Goal: Information Seeking & Learning: Learn about a topic

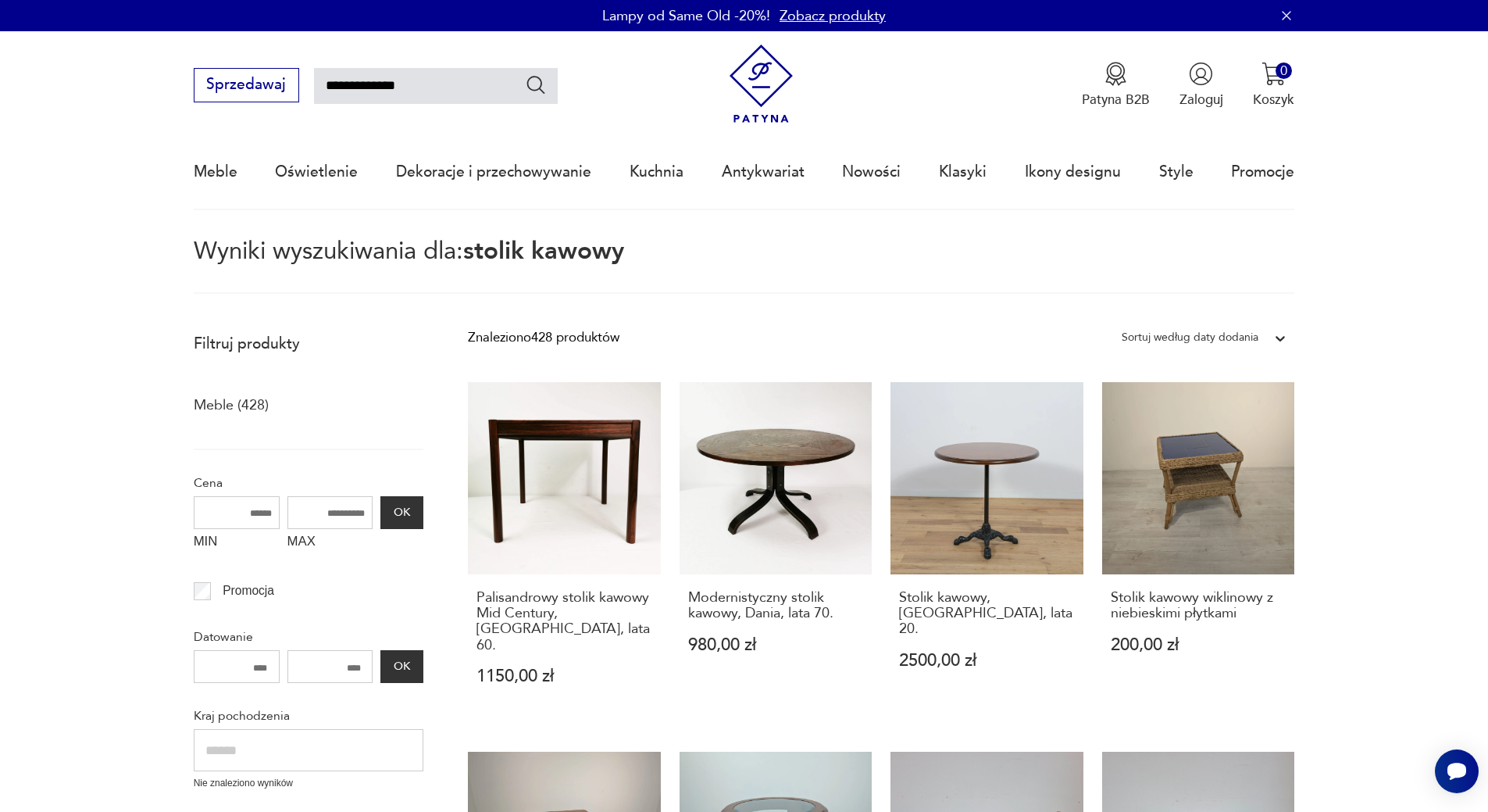
click at [1282, 340] on icon at bounding box center [1281, 338] width 10 height 5
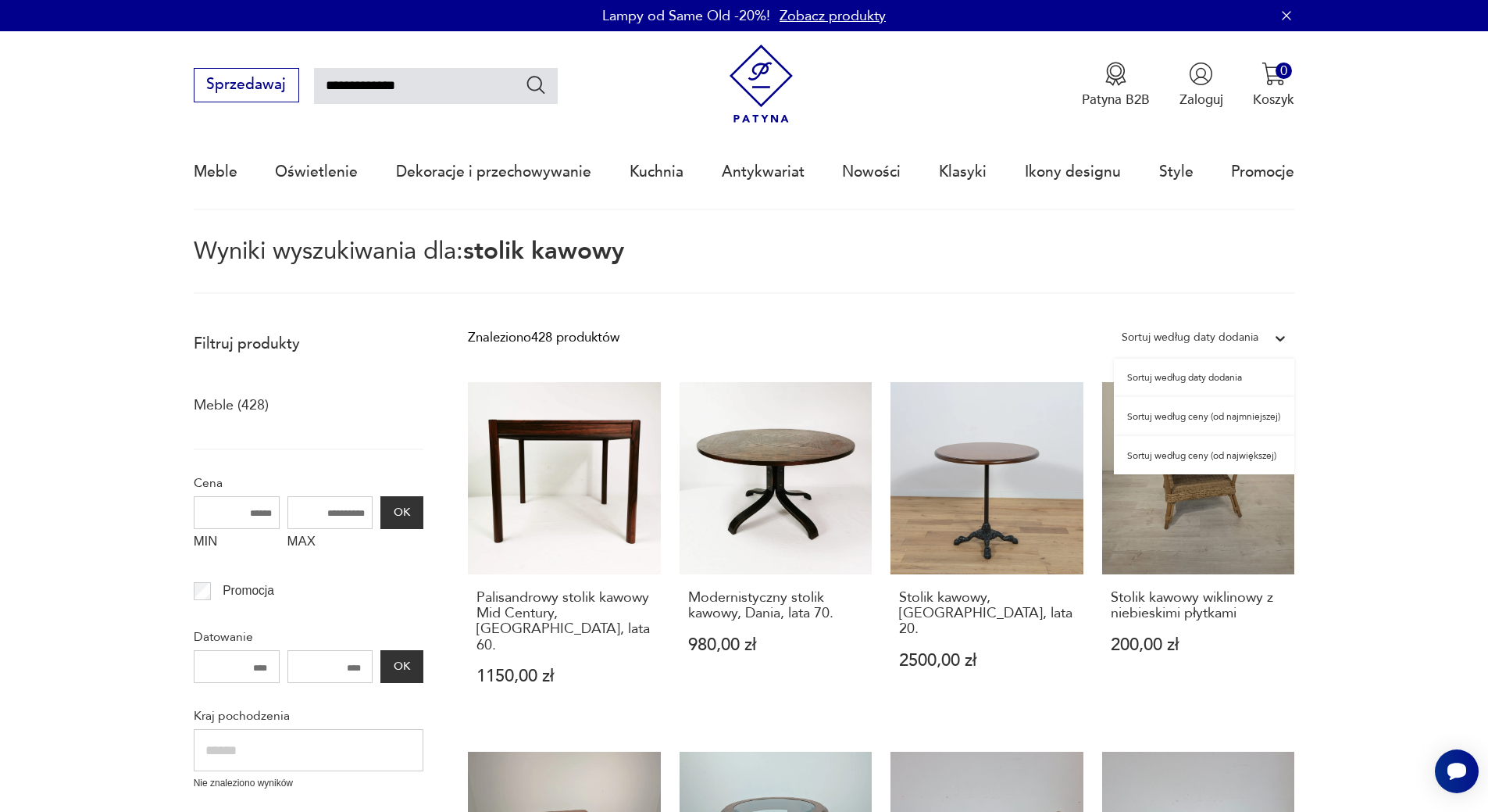
click at [1280, 421] on div "Sortuj według ceny (od najmniejszej)" at bounding box center [1204, 416] width 180 height 39
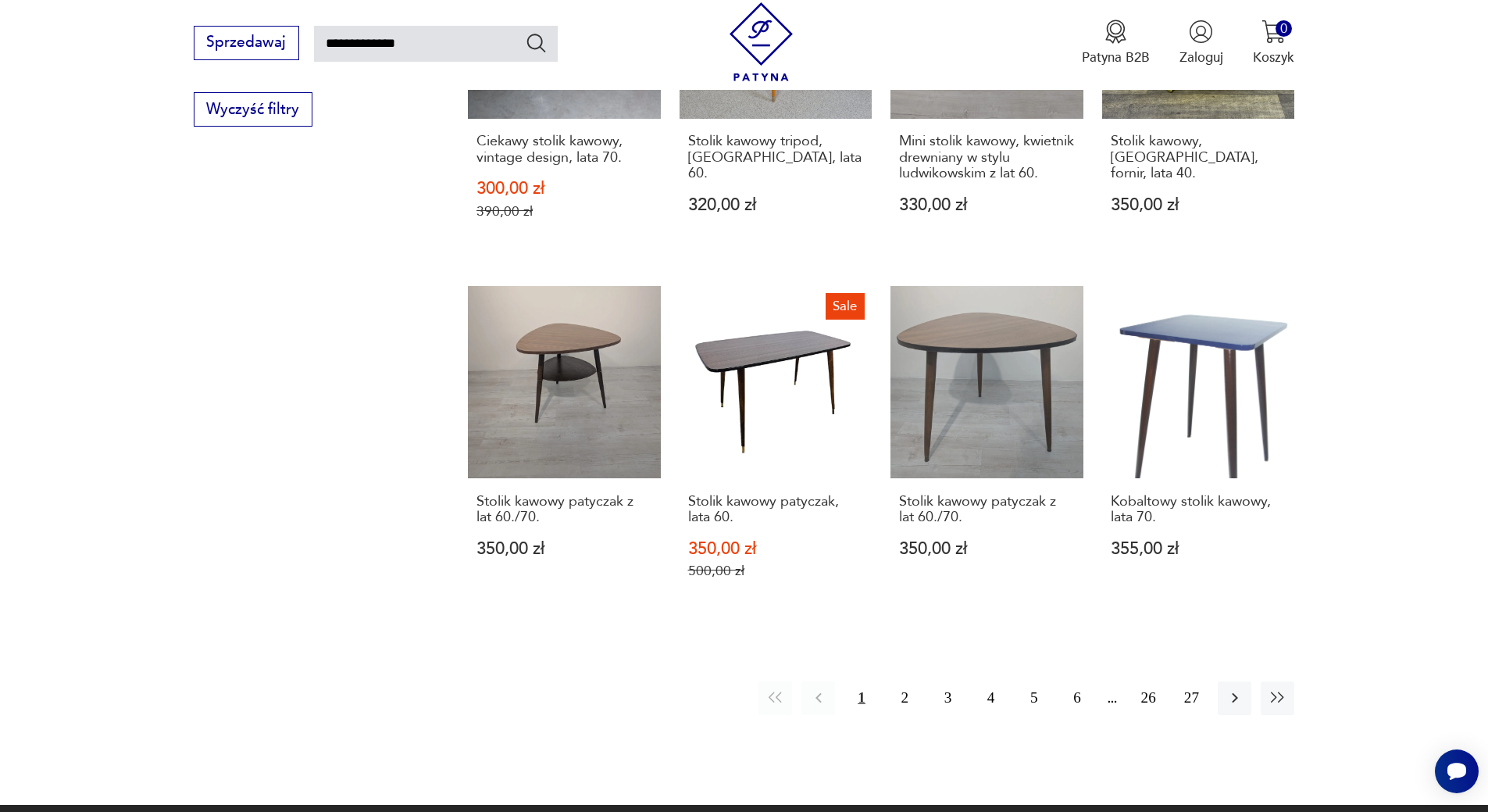
scroll to position [1277, 0]
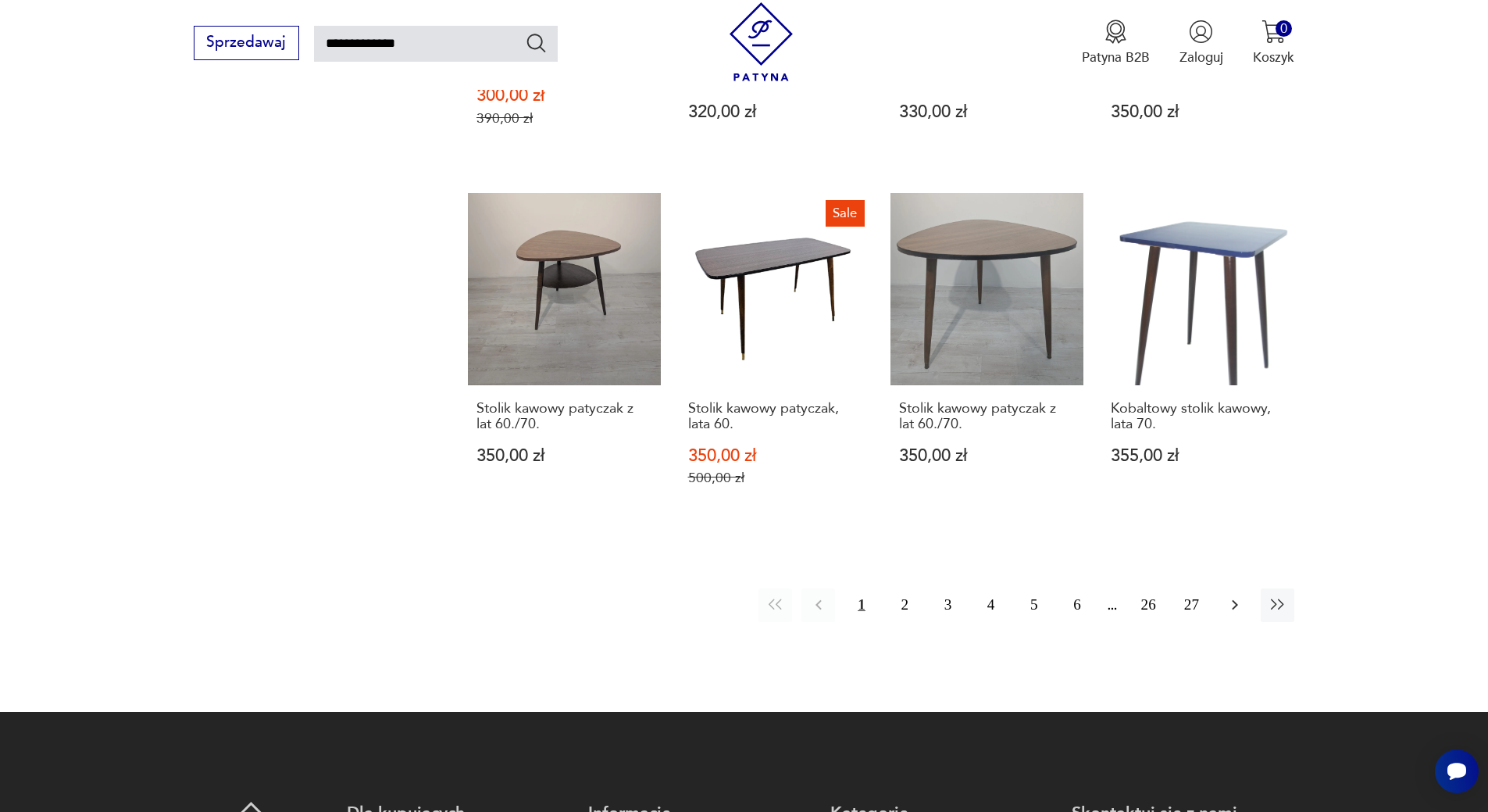
click at [1237, 596] on icon "button" at bounding box center [1234, 604] width 19 height 19
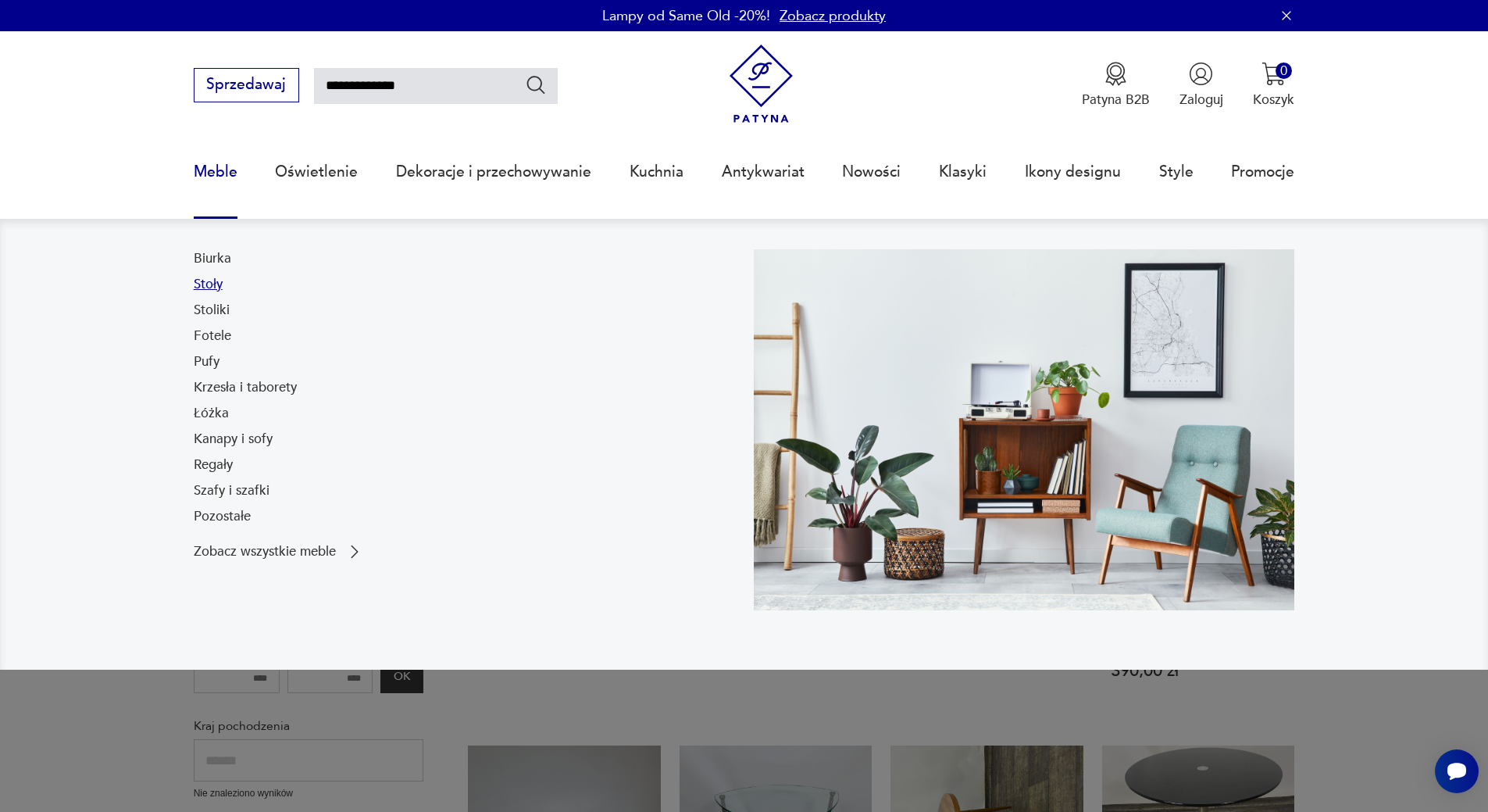
click at [206, 277] on link "Stoły" at bounding box center [208, 284] width 29 height 19
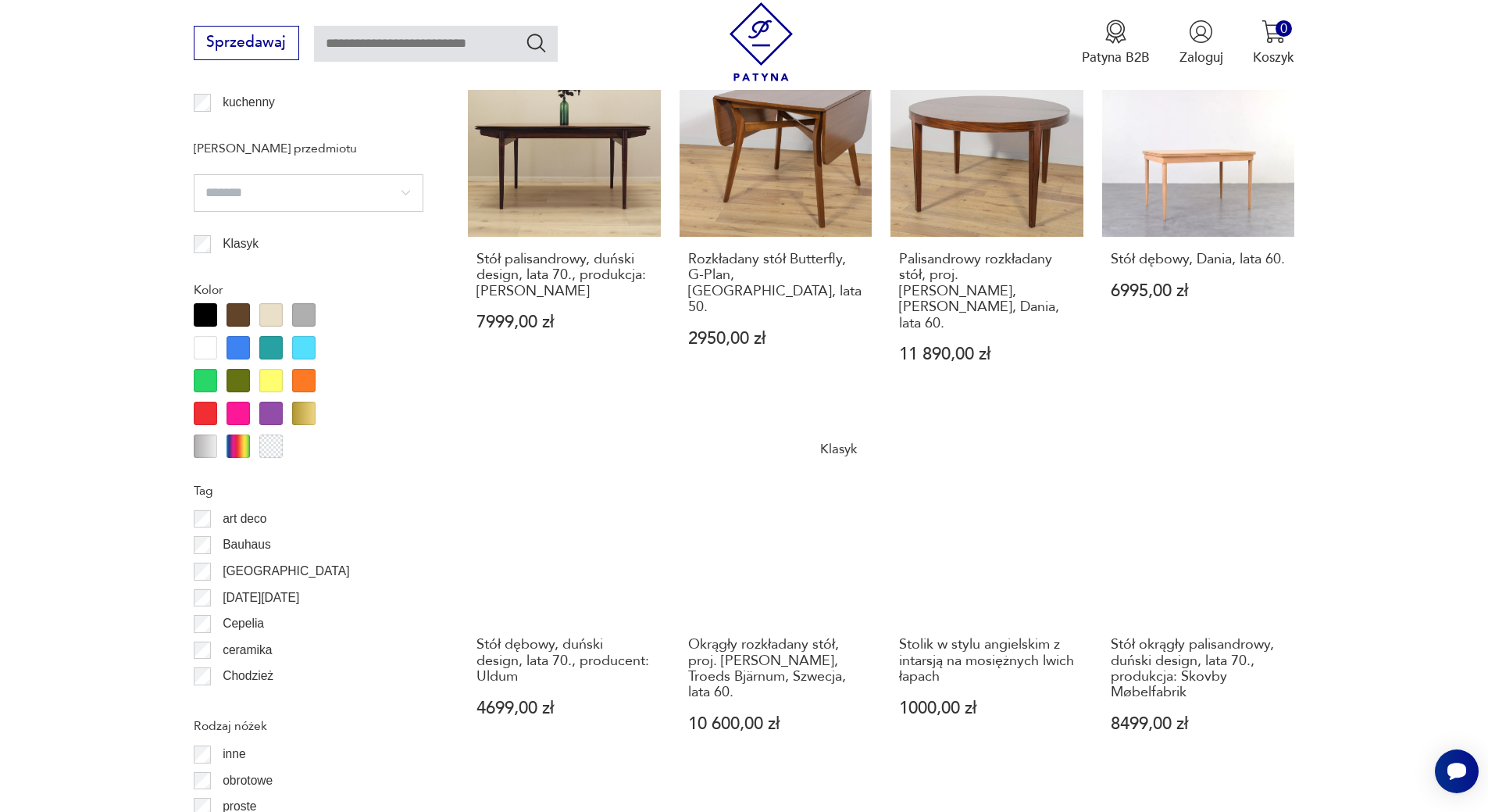
scroll to position [1559, 0]
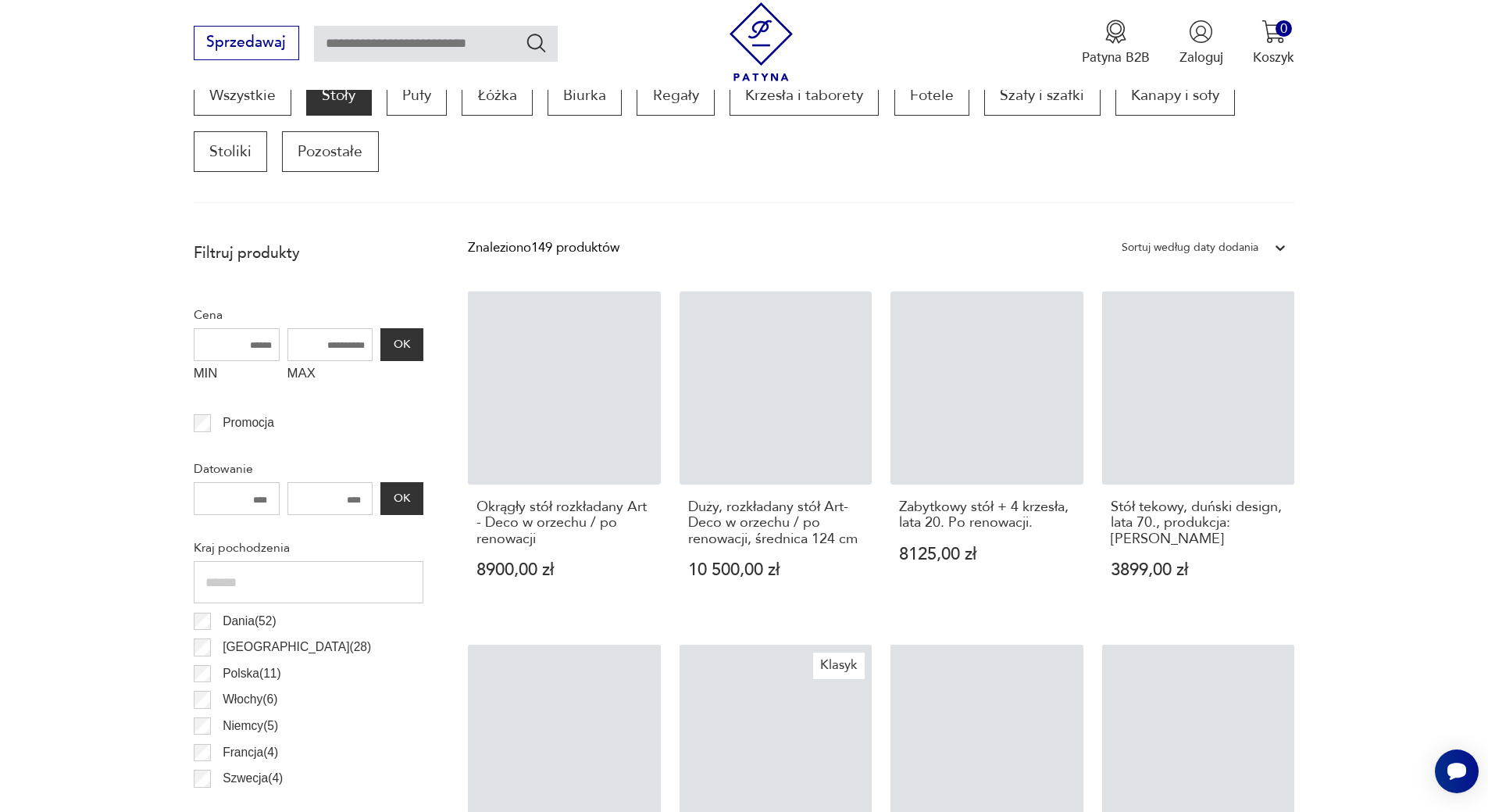
scroll to position [529, 0]
